Goal: Task Accomplishment & Management: Manage account settings

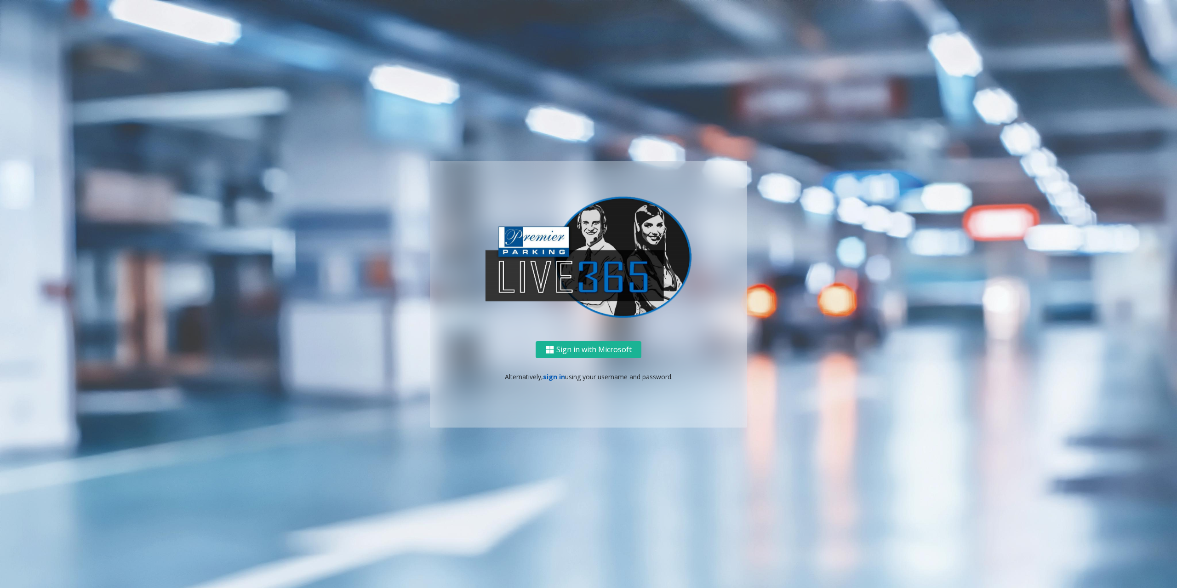
click at [553, 378] on link "sign in" at bounding box center [554, 377] width 22 height 9
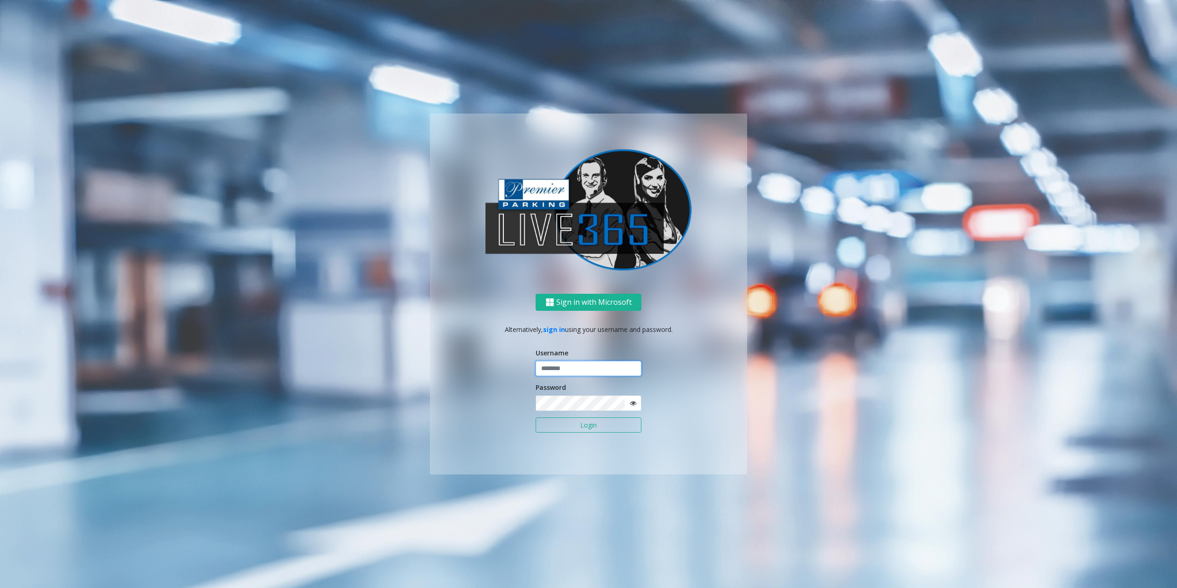
drag, startPoint x: 572, startPoint y: 369, endPoint x: 566, endPoint y: 370, distance: 6.5
click at [572, 369] on input "text" at bounding box center [589, 369] width 106 height 16
type input "********"
drag, startPoint x: 456, startPoint y: 384, endPoint x: 529, endPoint y: 396, distance: 73.6
click at [463, 385] on div "Sign in with Microsoft Alternatively, sign in using your username and password.…" at bounding box center [588, 384] width 317 height 181
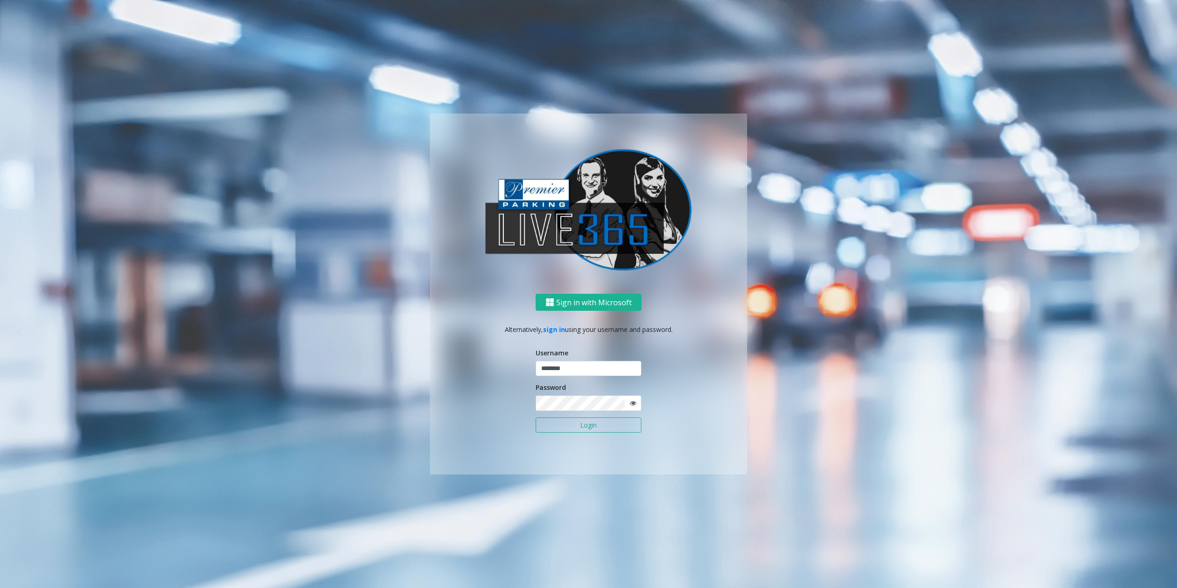
click at [552, 422] on button "Login" at bounding box center [589, 426] width 106 height 16
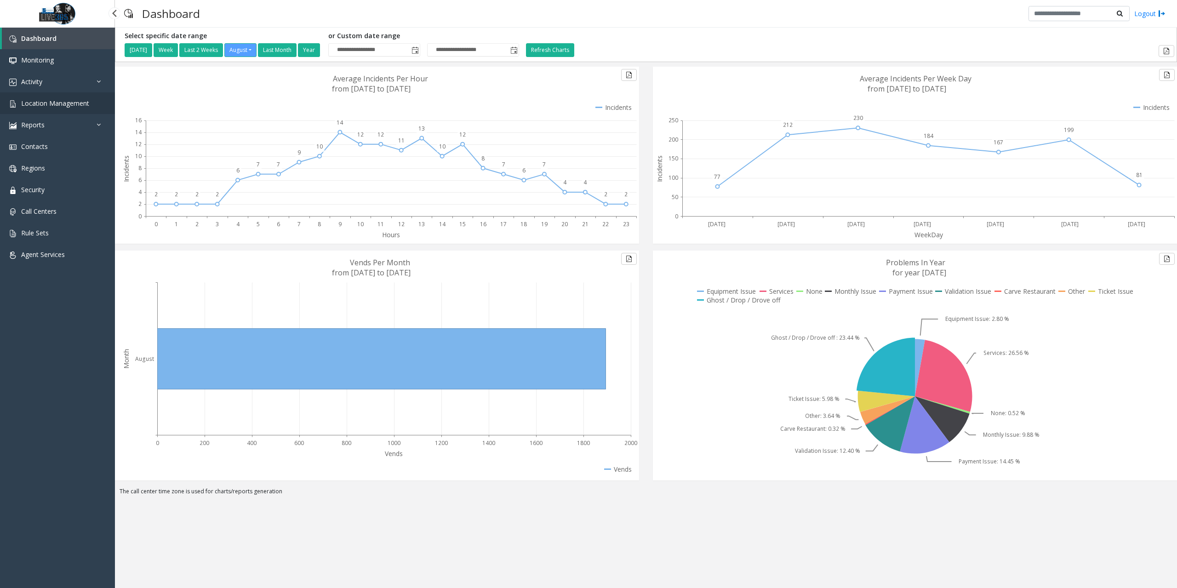
click at [47, 106] on span "Location Management" at bounding box center [55, 103] width 68 height 9
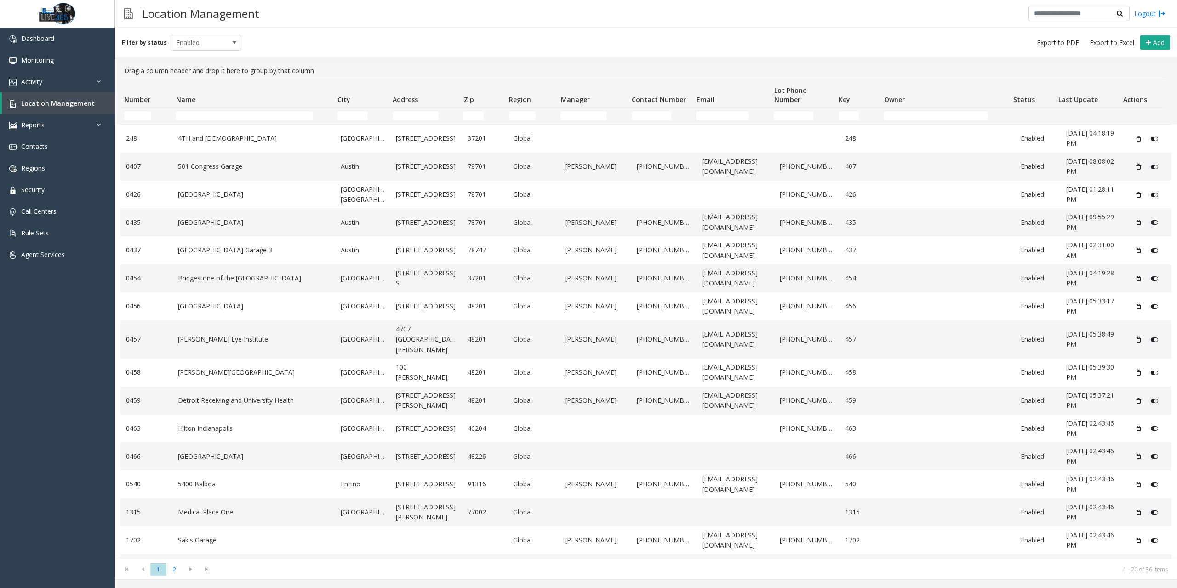
click at [214, 108] on td "Name Filter" at bounding box center [253, 116] width 162 height 17
click at [216, 115] on input "Name Filter" at bounding box center [244, 115] width 137 height 9
type input "******"
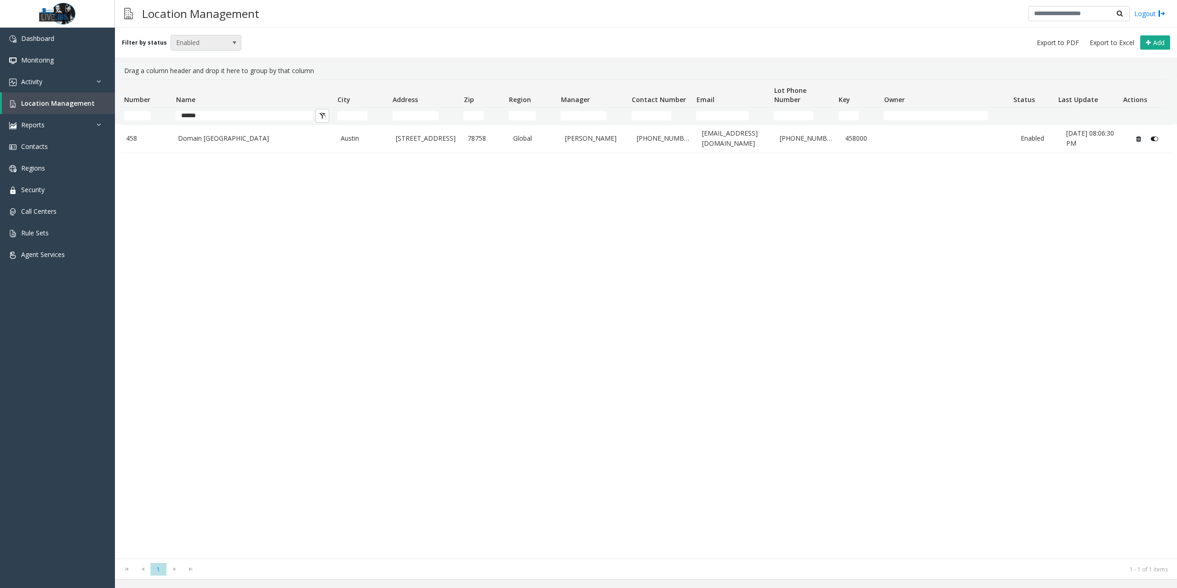
click at [228, 41] on span at bounding box center [234, 42] width 13 height 15
click at [194, 77] on li "Disabled" at bounding box center [202, 83] width 69 height 12
click at [215, 39] on span "Disabled" at bounding box center [199, 42] width 56 height 15
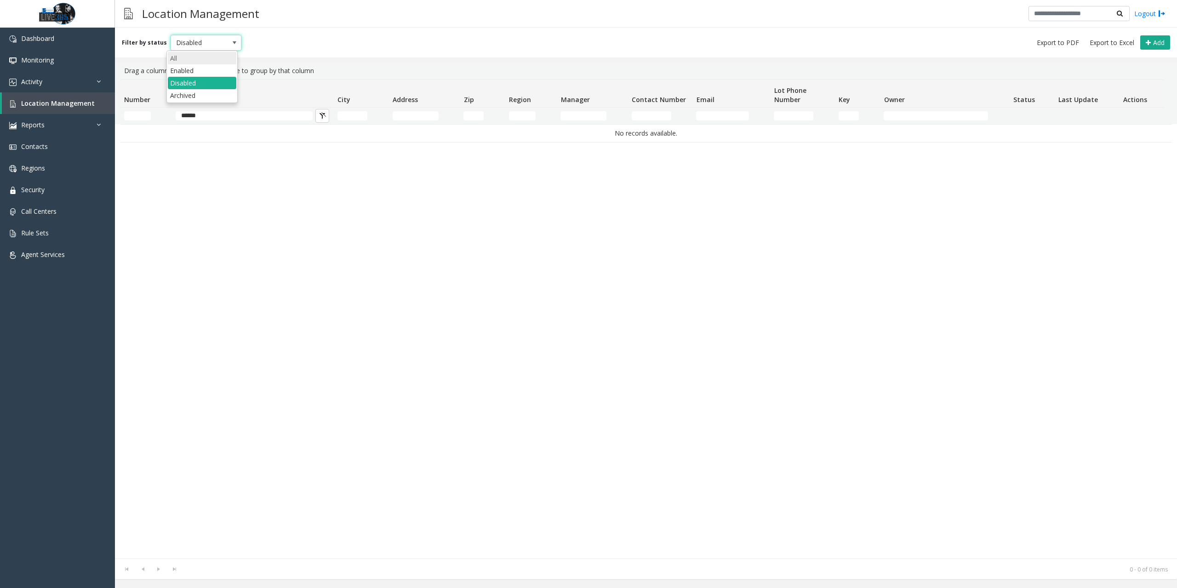
click at [201, 56] on li "All" at bounding box center [202, 58] width 69 height 12
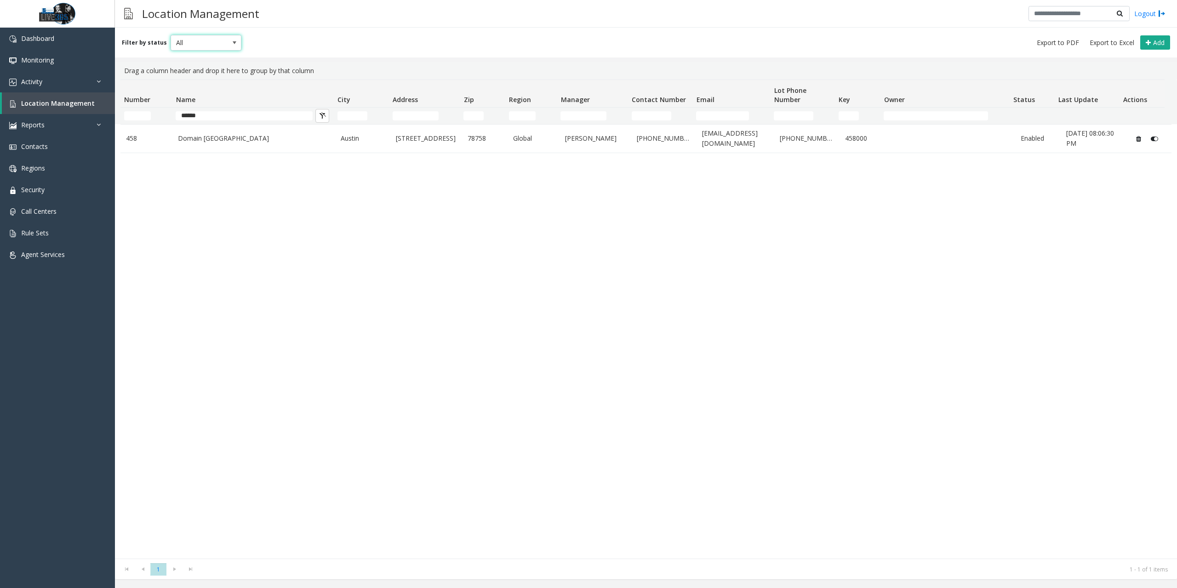
click at [231, 43] on span at bounding box center [234, 42] width 7 height 7
drag, startPoint x: 201, startPoint y: 68, endPoint x: 189, endPoint y: 87, distance: 23.2
click at [189, 87] on ul "All Enabled Disabled Archived" at bounding box center [202, 77] width 69 height 50
click at [191, 85] on li "Disabled" at bounding box center [202, 83] width 69 height 12
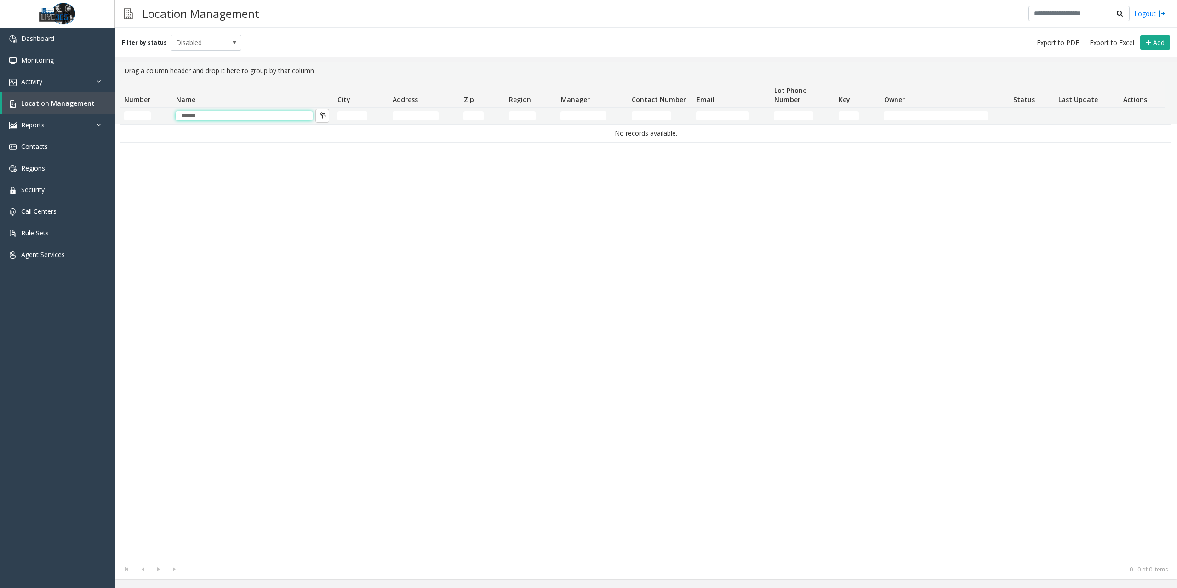
drag, startPoint x: 217, startPoint y: 117, endPoint x: 115, endPoint y: 113, distance: 102.2
click at [118, 113] on div "Number Name City Address Zip Region Manager Contact Number Email Lot Phone Numb…" at bounding box center [643, 102] width 1056 height 45
click at [384, 227] on div "No records available." at bounding box center [646, 341] width 1051 height 435
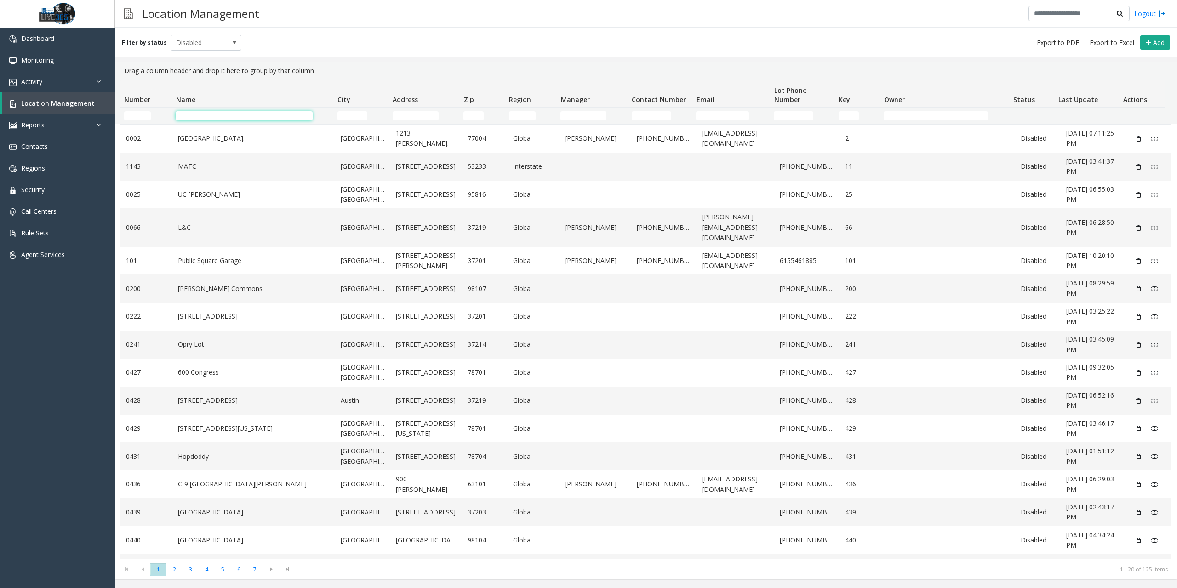
click at [212, 114] on input "Name Filter" at bounding box center [244, 115] width 137 height 9
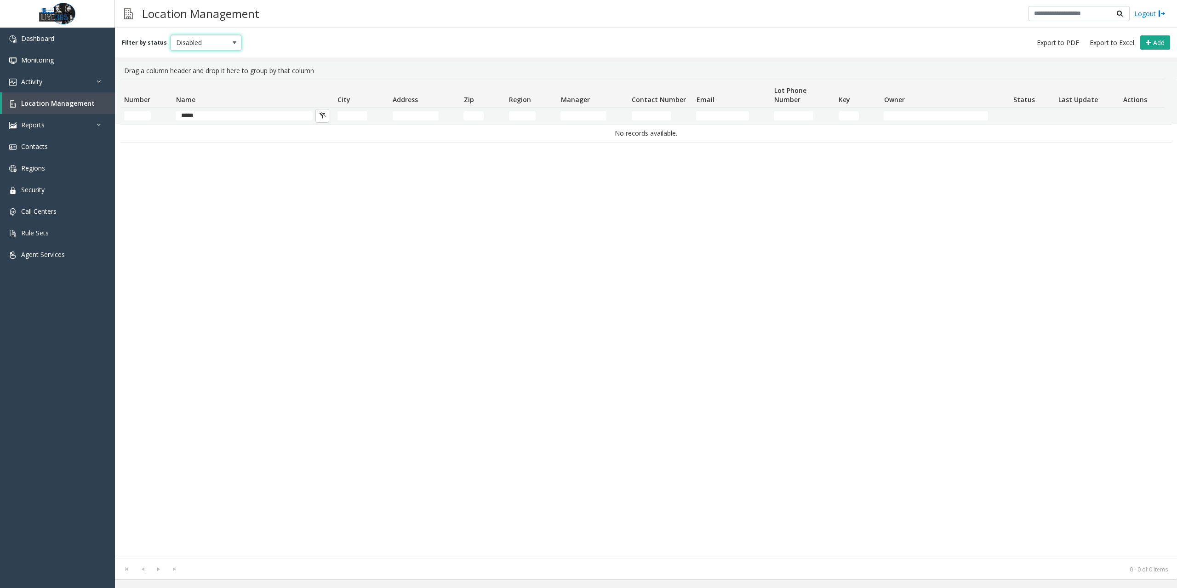
click at [212, 46] on span "Disabled" at bounding box center [199, 42] width 56 height 15
click at [196, 62] on li "All" at bounding box center [202, 58] width 69 height 12
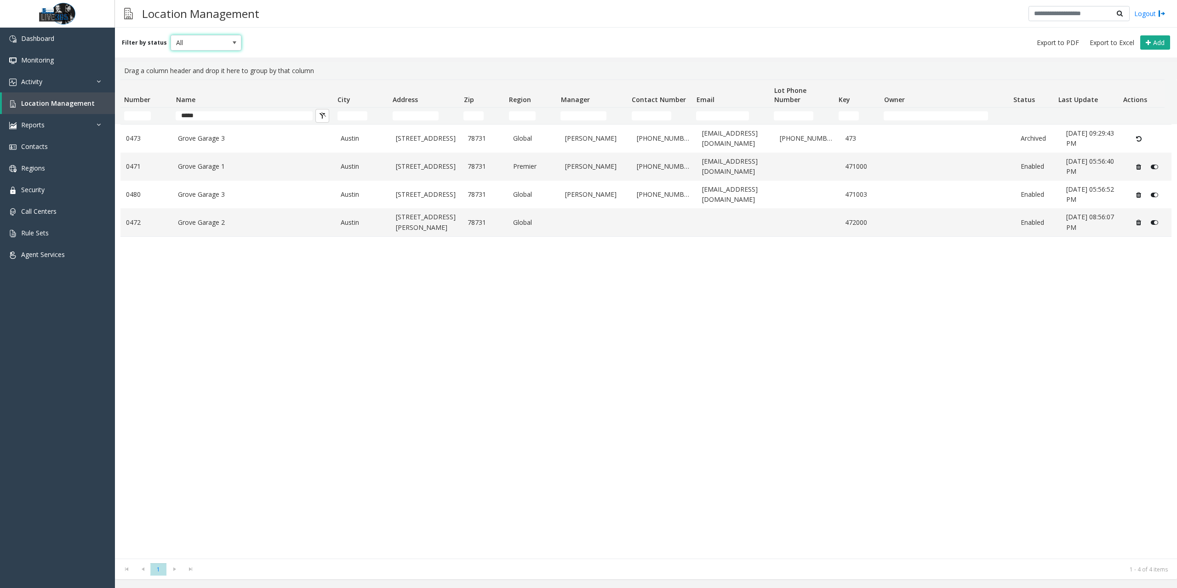
click at [395, 291] on div "[GEOGRAPHIC_DATA] 3 Austin [STREET_ADDRESS] Global [PERSON_NAME] [PHONE_NUMBER]…" at bounding box center [646, 341] width 1051 height 435
click at [1151, 166] on icon "Data table" at bounding box center [1154, 167] width 7 height 6
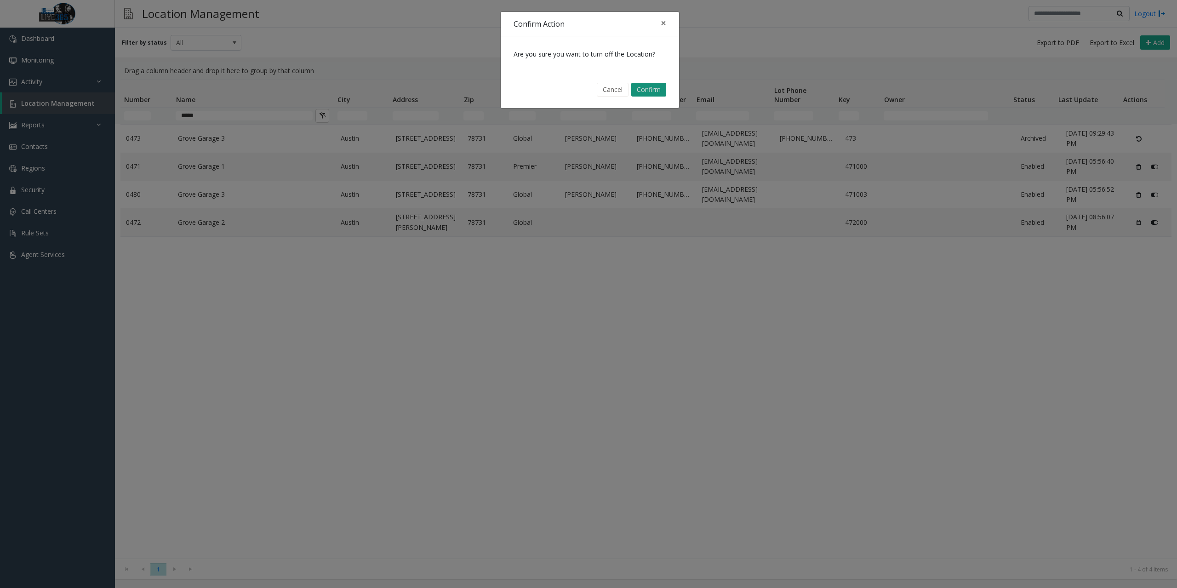
click at [656, 91] on button "Confirm" at bounding box center [648, 90] width 35 height 14
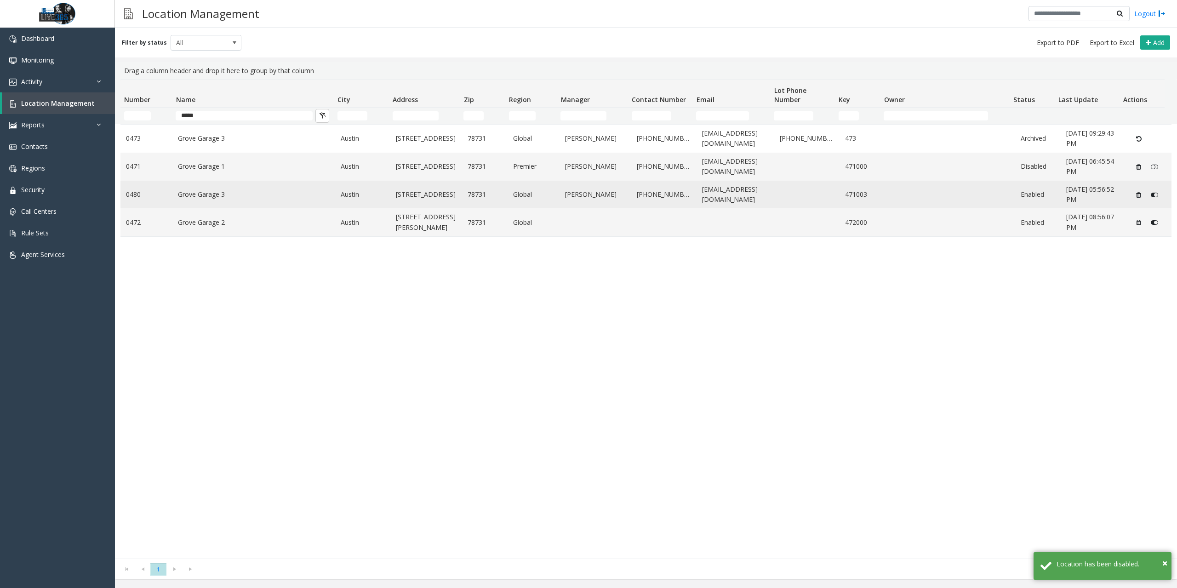
click at [1151, 194] on icon "Data table" at bounding box center [1154, 195] width 7 height 6
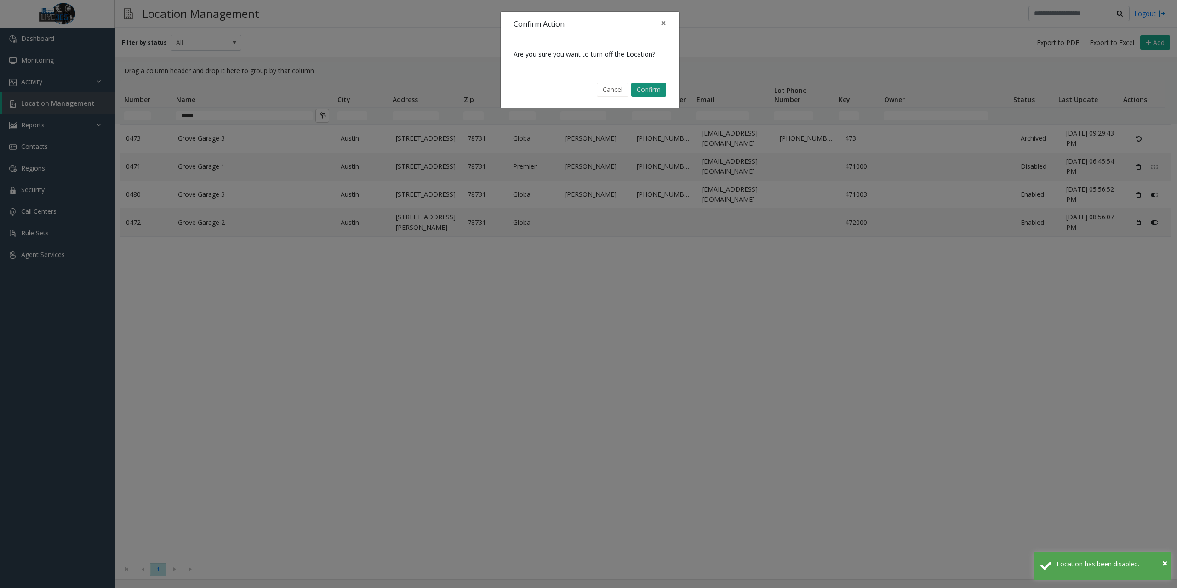
click at [650, 90] on button "Confirm" at bounding box center [648, 90] width 35 height 14
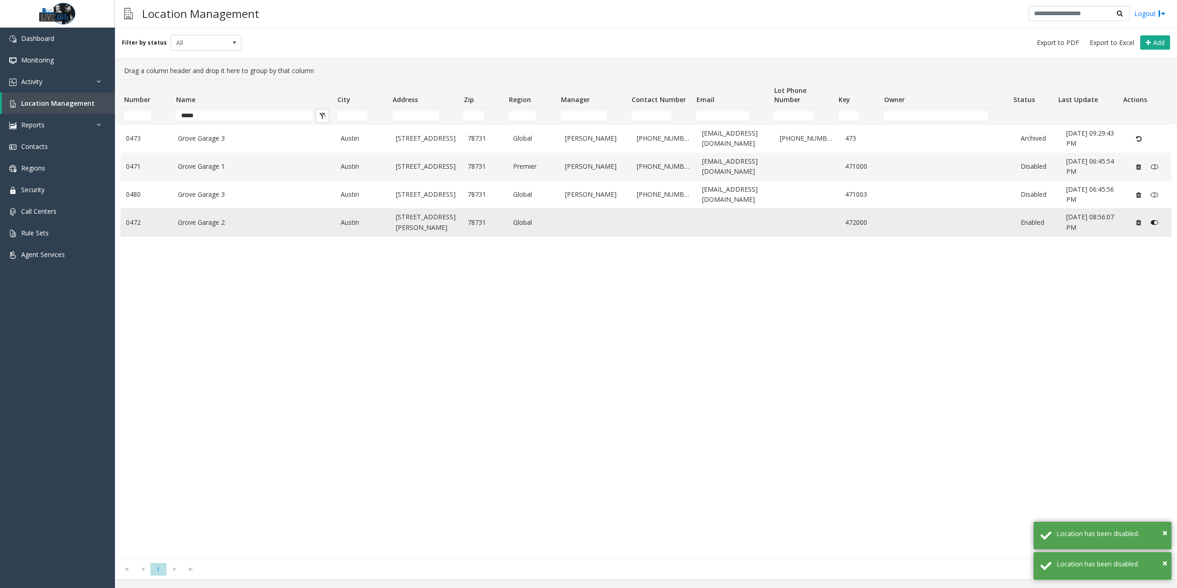
click at [1151, 220] on icon "Data table" at bounding box center [1154, 222] width 7 height 6
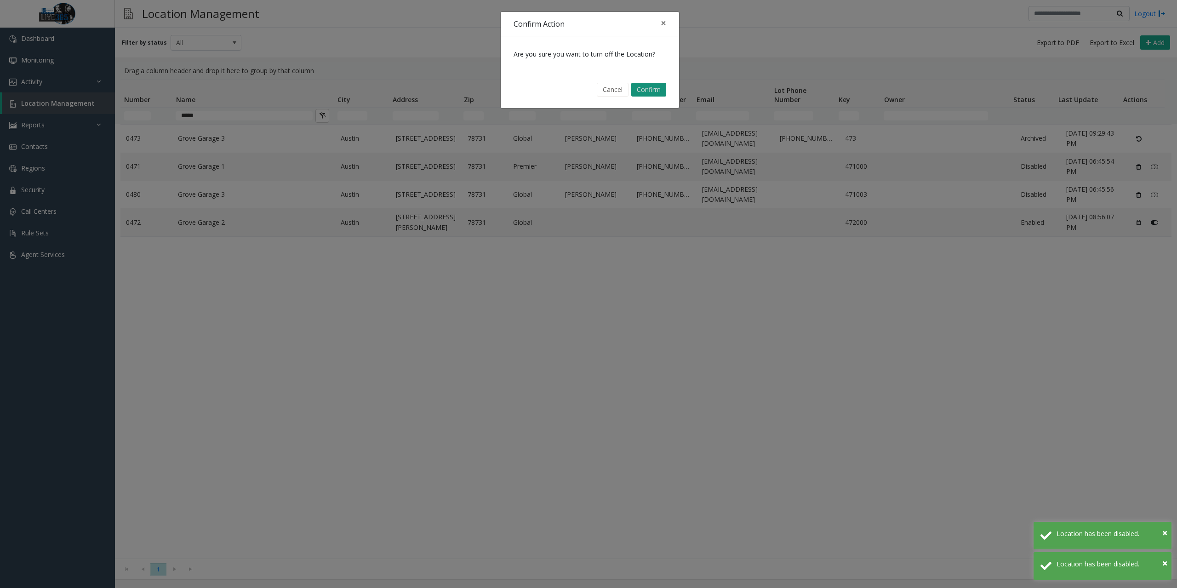
click at [651, 88] on button "Confirm" at bounding box center [648, 90] width 35 height 14
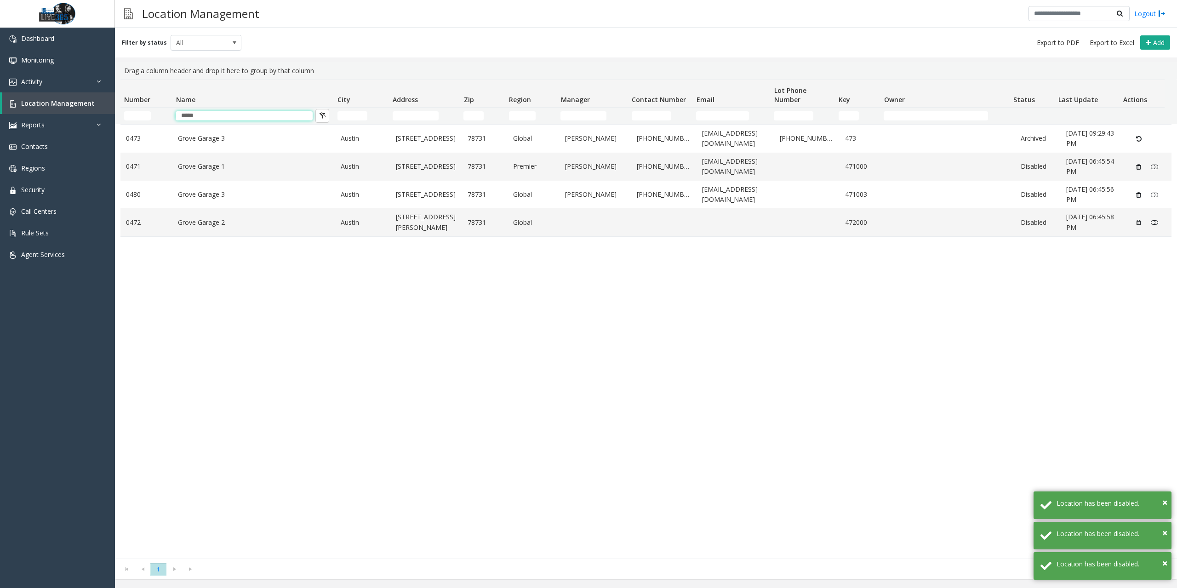
drag, startPoint x: 210, startPoint y: 119, endPoint x: 130, endPoint y: 118, distance: 80.0
click at [130, 118] on tr "*****" at bounding box center [643, 116] width 1045 height 17
type input "******"
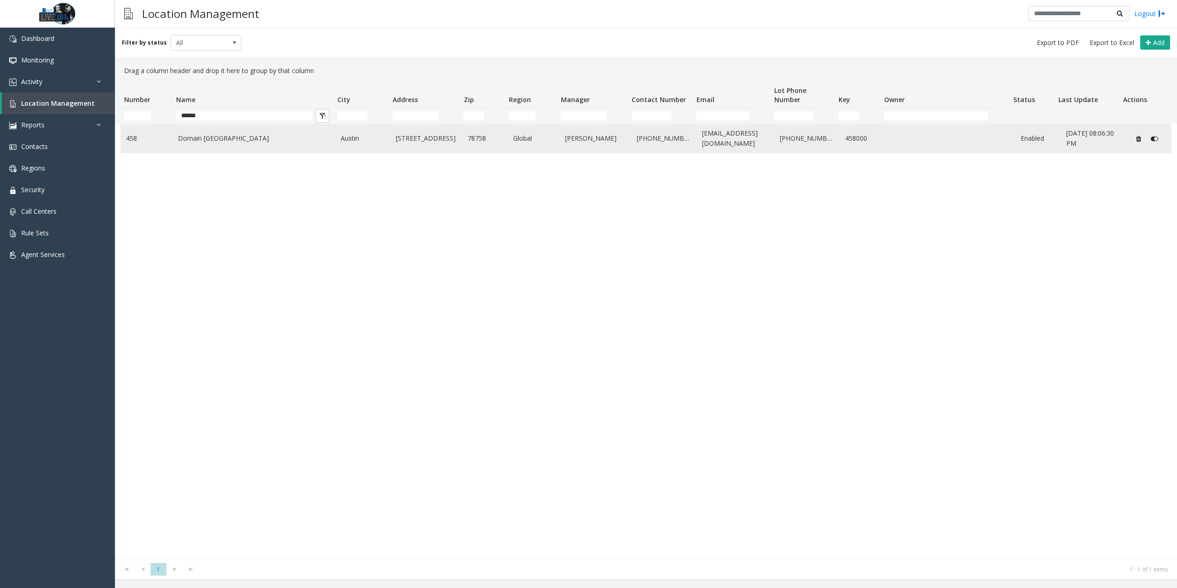
click at [1151, 138] on icon "Data table" at bounding box center [1154, 139] width 7 height 6
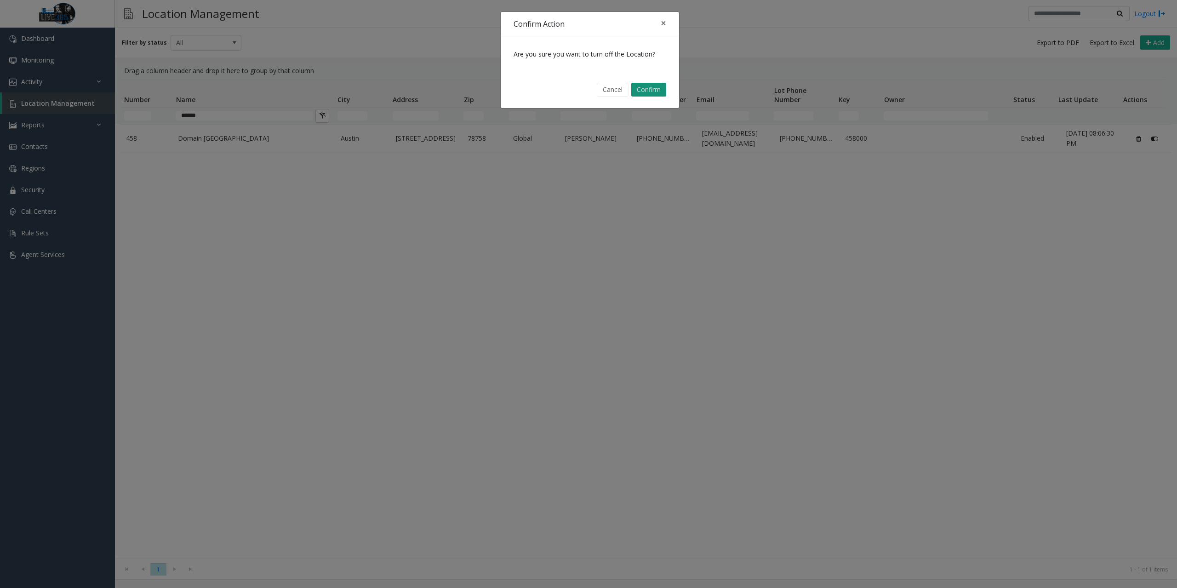
click at [651, 90] on button "Confirm" at bounding box center [648, 90] width 35 height 14
